Goal: Information Seeking & Learning: Check status

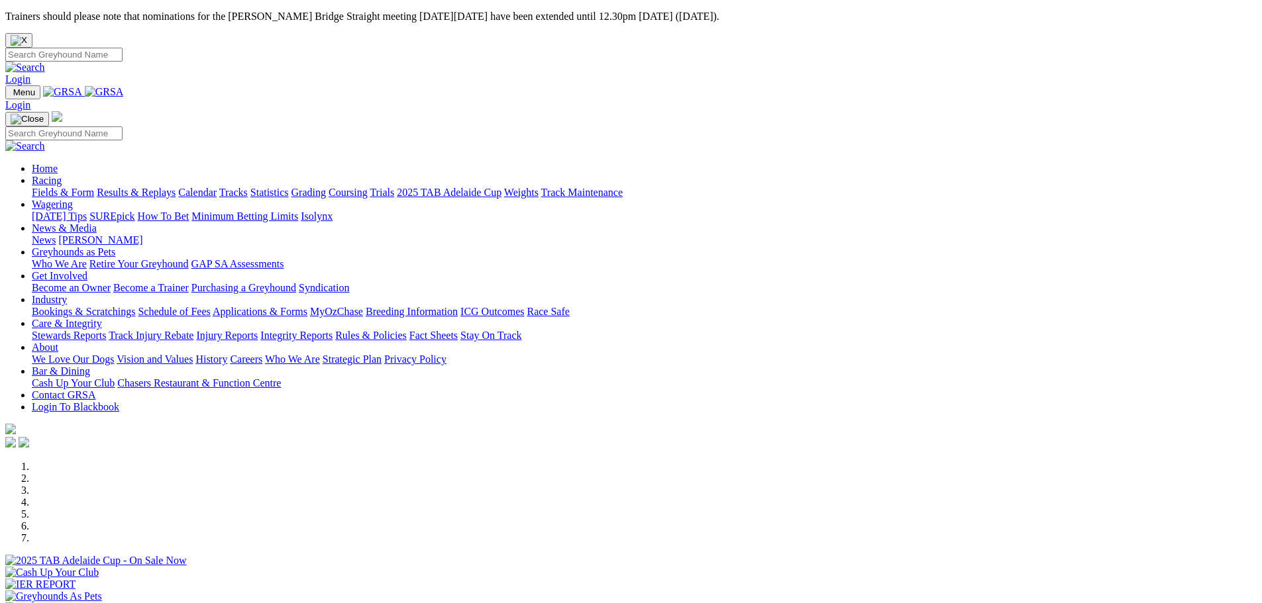
click at [62, 175] on link "Racing" at bounding box center [47, 180] width 30 height 11
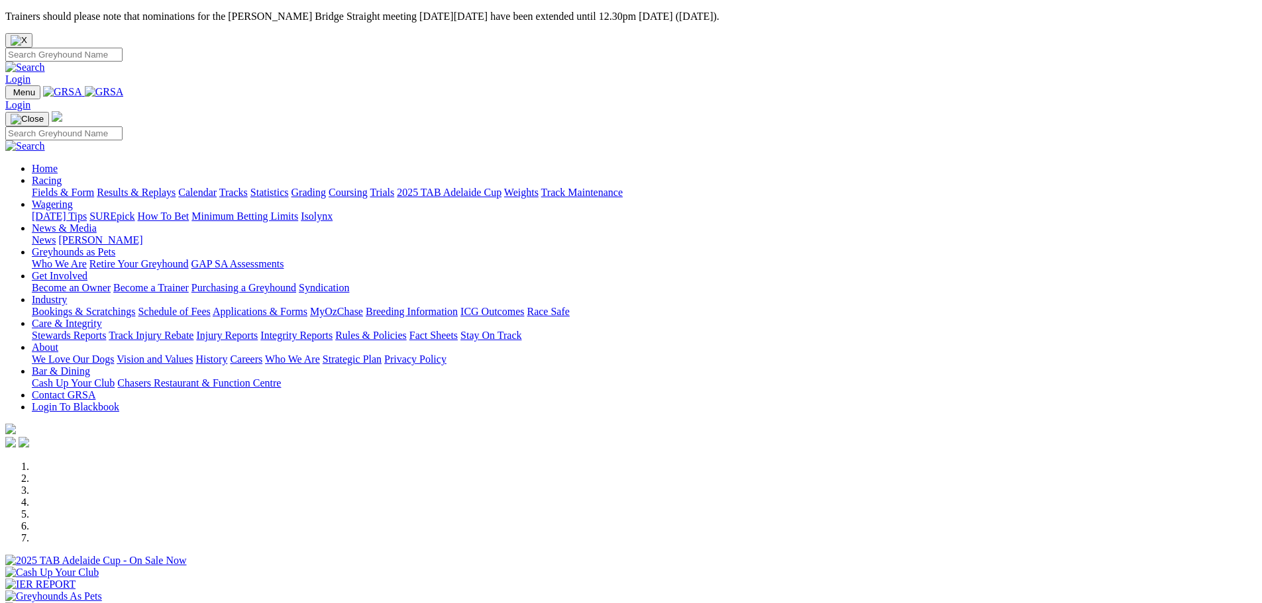
click at [176, 187] on link "Results & Replays" at bounding box center [136, 192] width 79 height 11
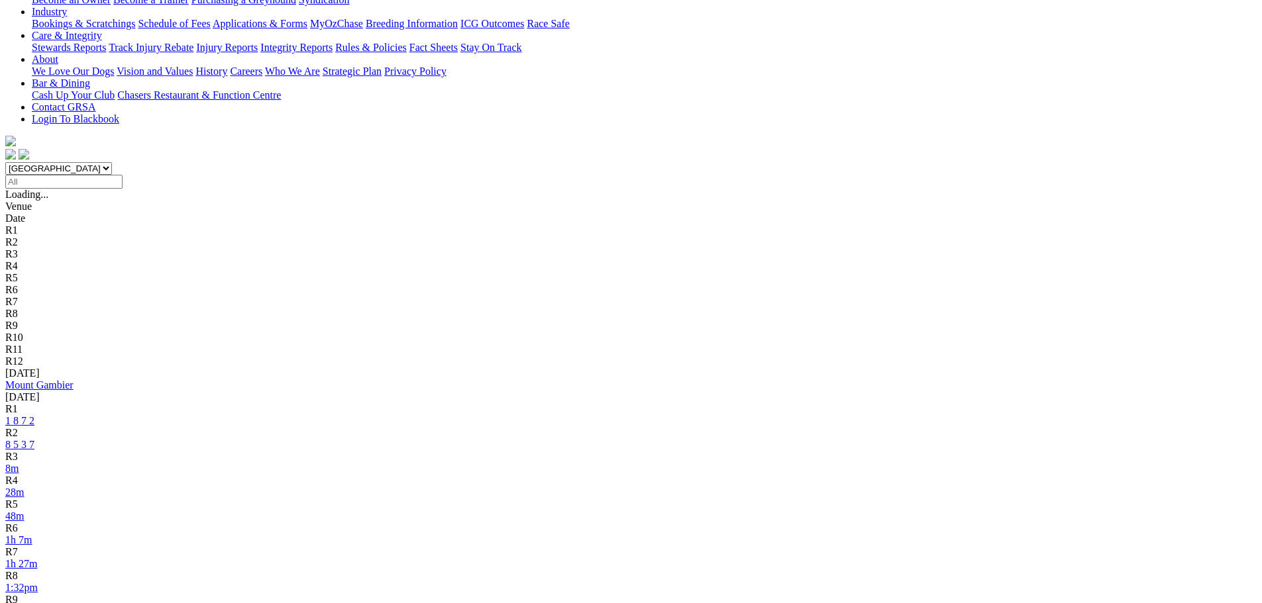
scroll to position [331, 0]
